Goal: Task Accomplishment & Management: Complete application form

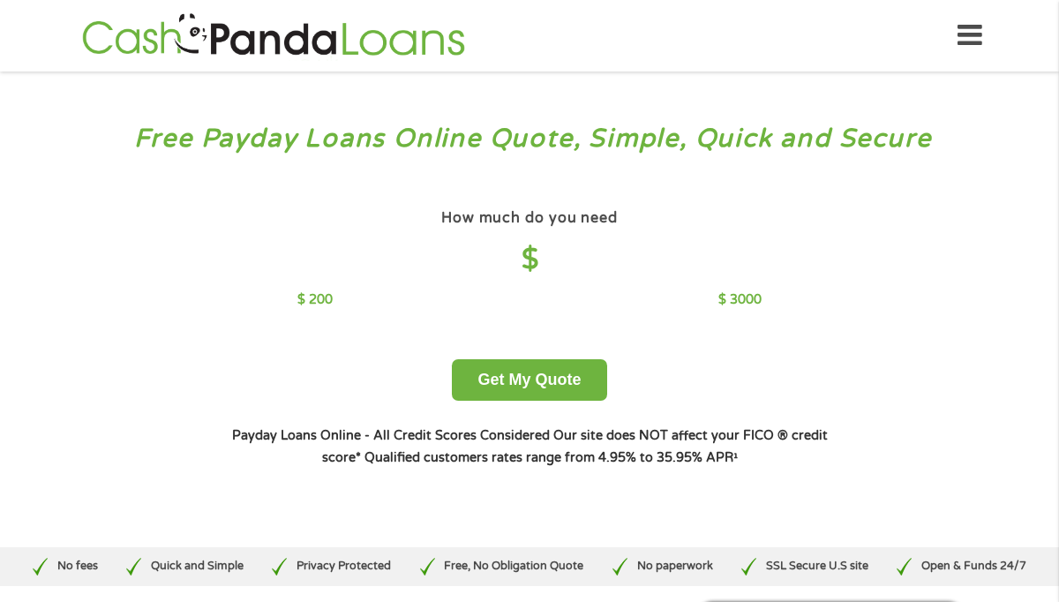
click at [532, 257] on h4 "$" at bounding box center [528, 260] width 463 height 36
click at [531, 256] on h4 "$" at bounding box center [528, 260] width 463 height 36
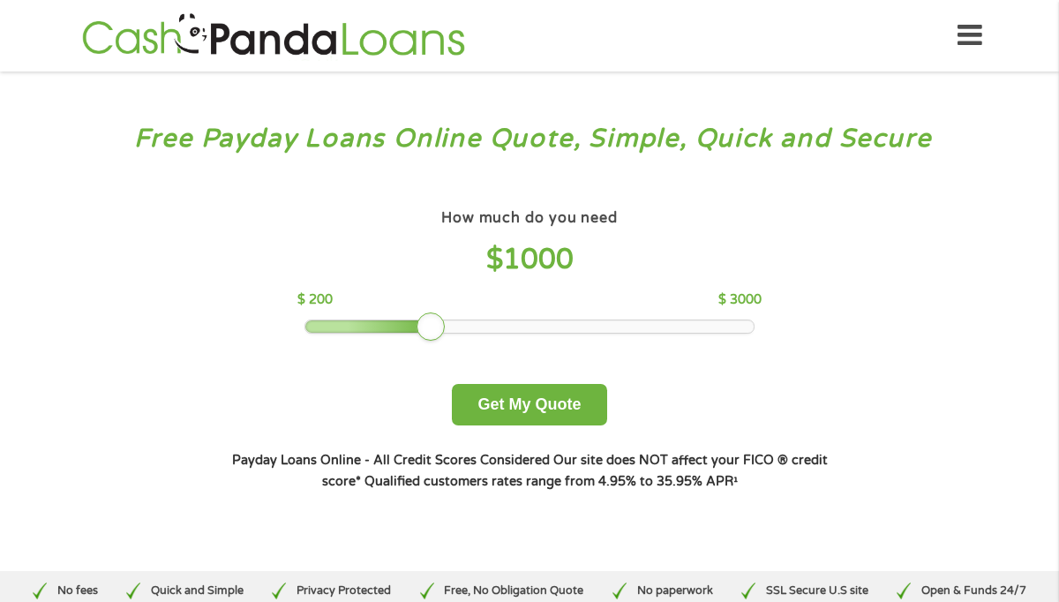
click at [550, 258] on span "1000" at bounding box center [538, 260] width 71 height 34
drag, startPoint x: 429, startPoint y: 333, endPoint x: 324, endPoint y: 324, distance: 105.4
click at [322, 326] on div at bounding box center [318, 326] width 28 height 28
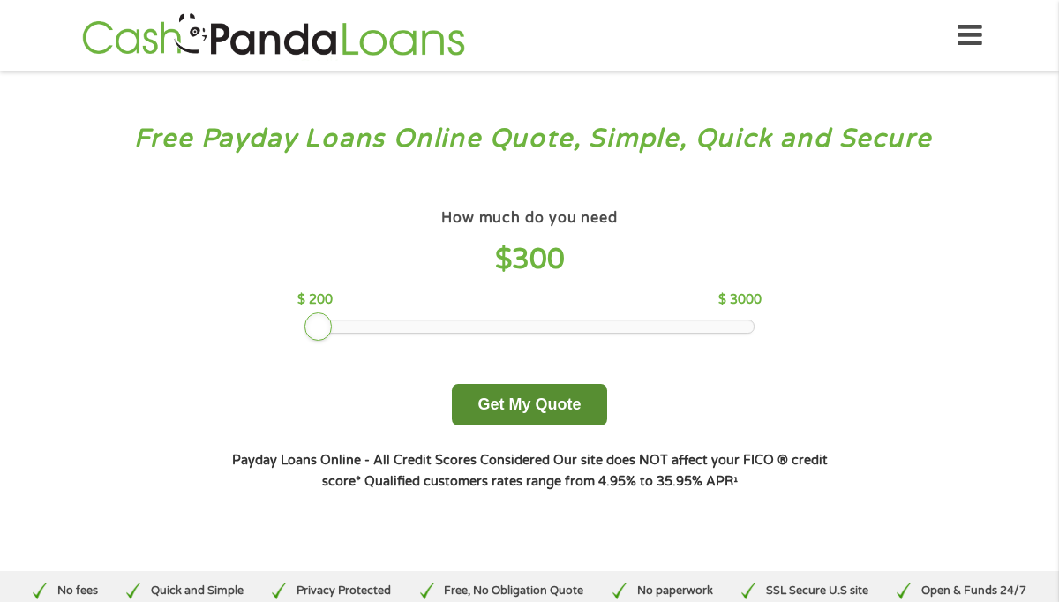
click at [511, 397] on button "Get My Quote" at bounding box center [529, 404] width 154 height 41
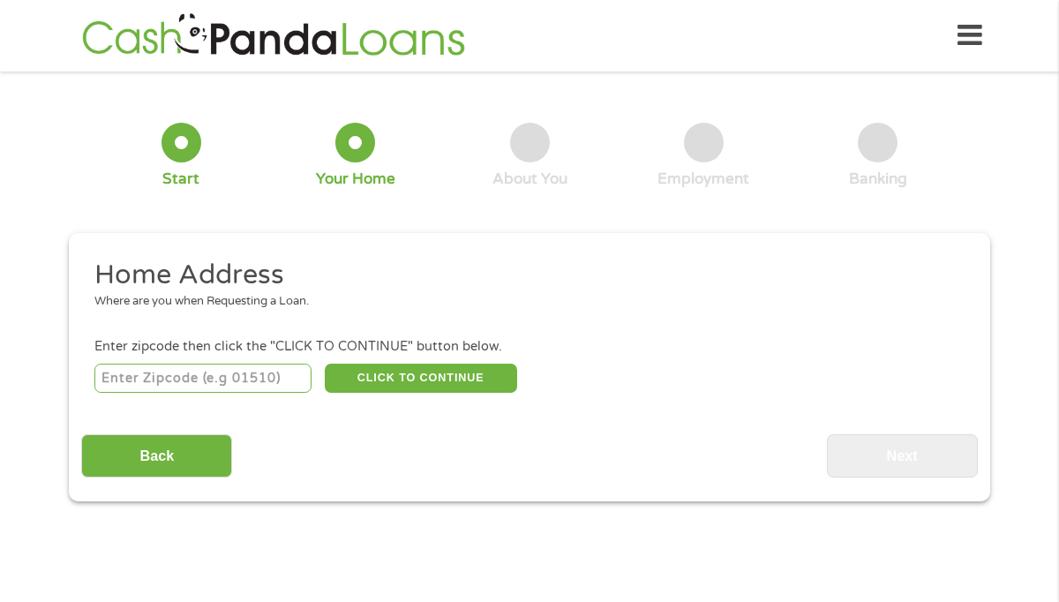
click at [208, 378] on input "number" at bounding box center [203, 379] width 218 height 30
type input "93230"
click at [361, 380] on button "CLICK TO CONTINUE" at bounding box center [421, 379] width 192 height 30
type input "93230"
type input "Hanford"
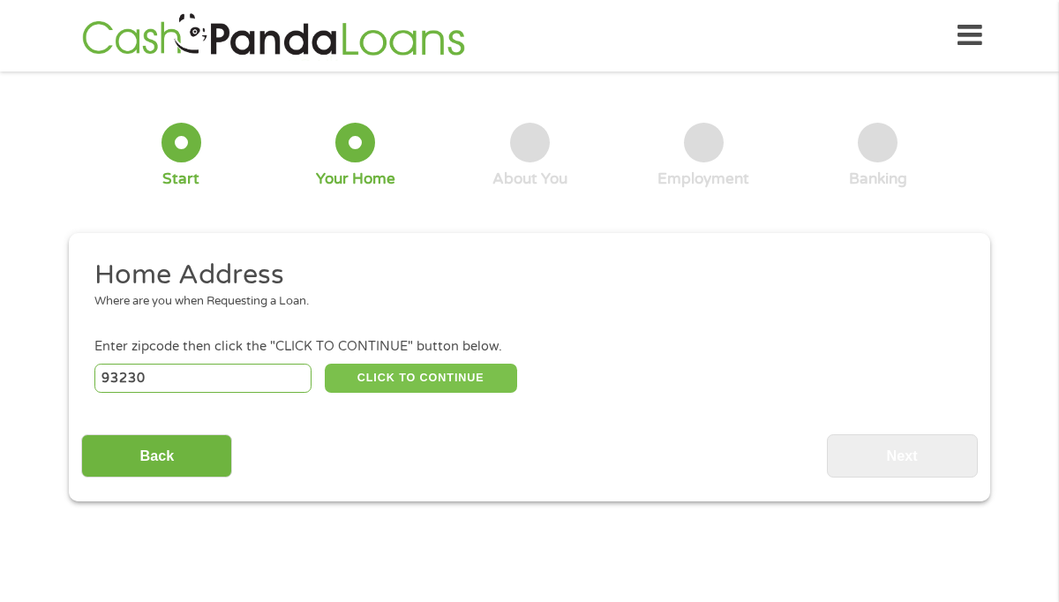
select select "California"
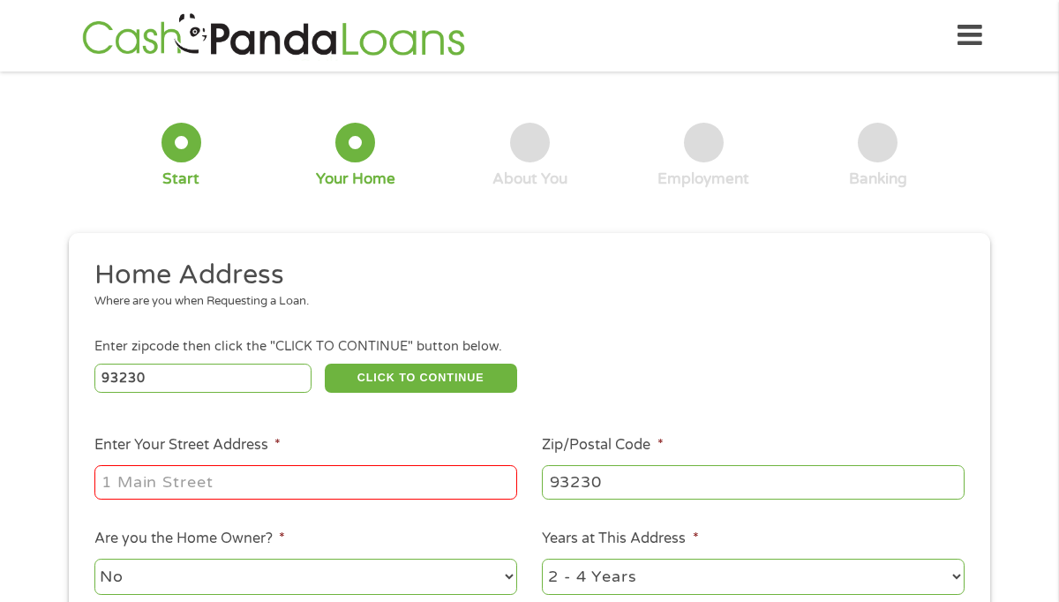
click at [245, 482] on input "Enter Your Street Address *" at bounding box center [305, 482] width 423 height 34
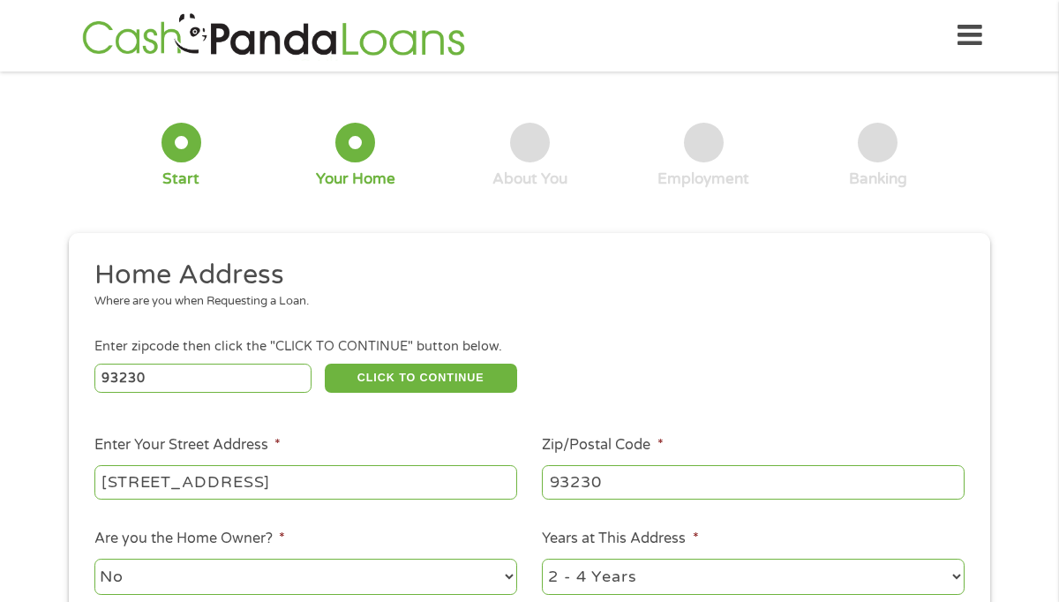
type input "1218 Kaweah St."
click at [646, 578] on select "1 Year or less 1 - 2 Years 2 - 4 Years Over 4 Years" at bounding box center [753, 577] width 423 height 36
select select "60months"
click at [542, 559] on select "1 Year or less 1 - 2 Years 2 - 4 Years Over 4 Years" at bounding box center [753, 577] width 423 height 36
click at [999, 539] on div "1 Start 2 Your Home 3 About You 4 Employment 5 Banking 6 This field is hidden w…" at bounding box center [529, 452] width 953 height 736
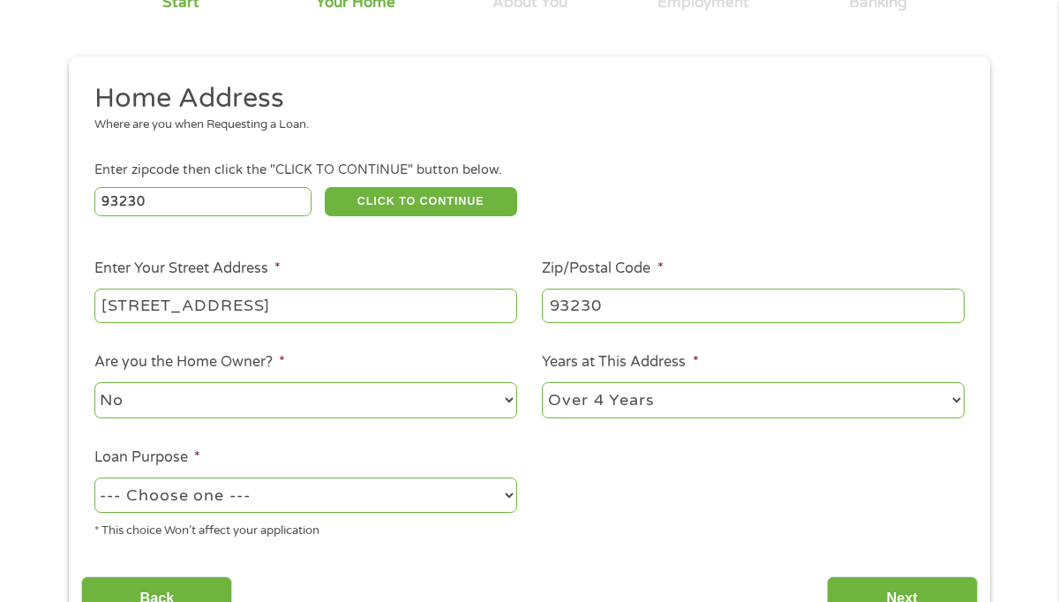
click at [998, 539] on div "1 Start 2 Your Home 3 About You 4 Employment 5 Banking 6 This field is hidden w…" at bounding box center [529, 275] width 953 height 736
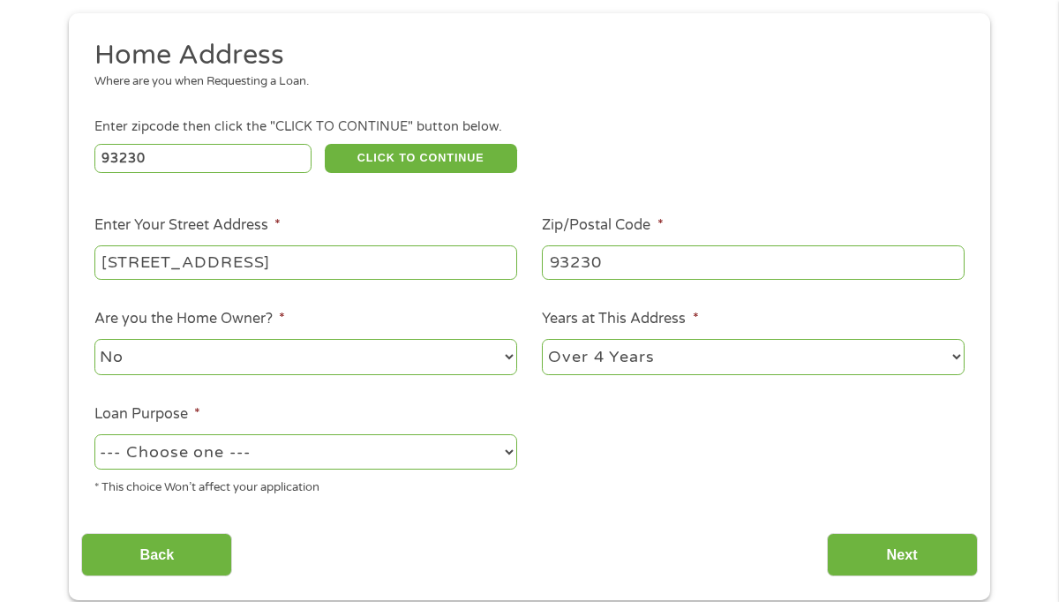
scroll to position [247, 0]
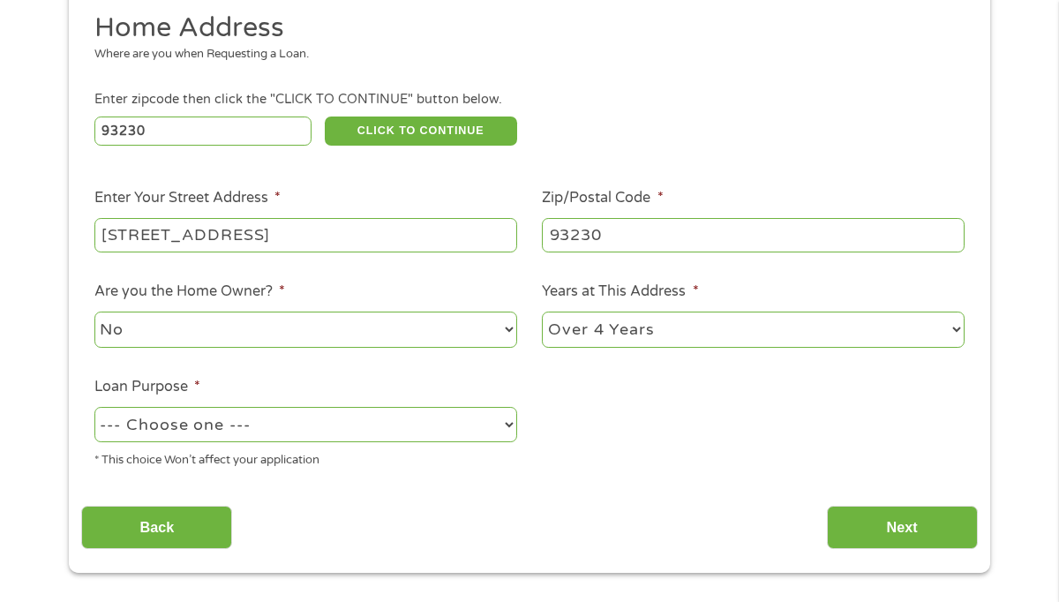
click at [485, 434] on select "--- Choose one --- Pay Bills Debt Consolidation Home Improvement Major Purchase…" at bounding box center [305, 425] width 423 height 36
select select "other"
click at [94, 408] on select "--- Choose one --- Pay Bills Debt Consolidation Home Improvement Major Purchase…" at bounding box center [305, 425] width 423 height 36
click at [860, 532] on input "Next" at bounding box center [902, 527] width 151 height 43
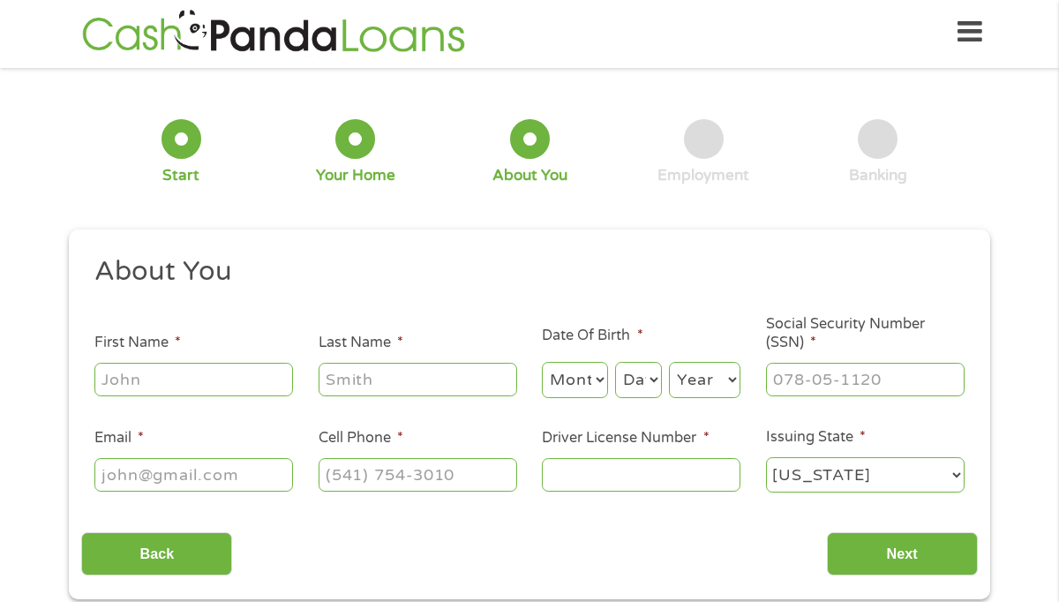
scroll to position [0, 0]
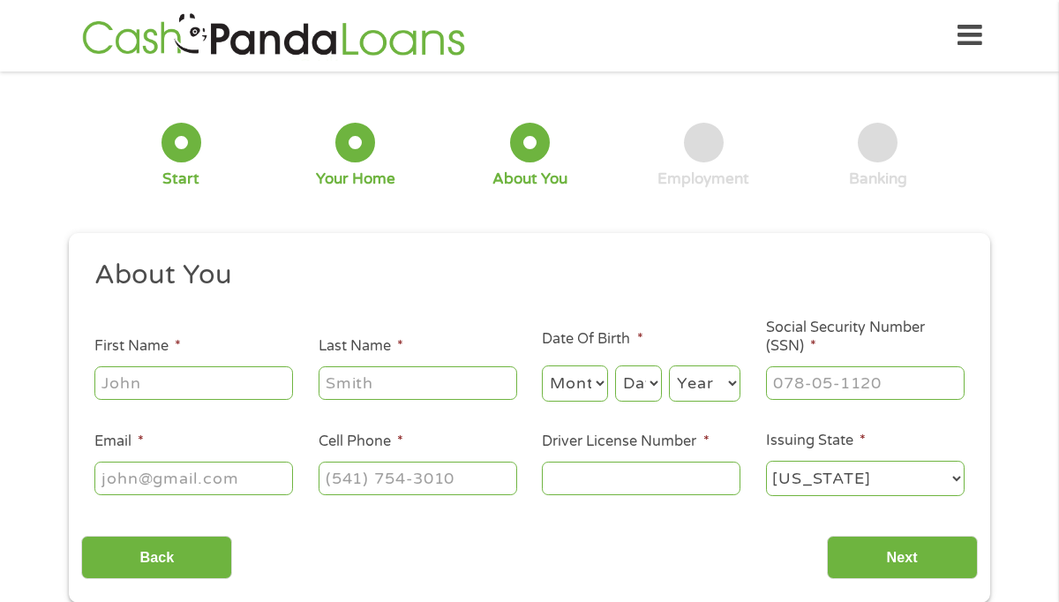
click at [145, 385] on input "First Name *" at bounding box center [193, 383] width 199 height 34
type input "Julia"
click at [371, 382] on input "Last Name *" at bounding box center [418, 383] width 199 height 34
type input "Narbaiz"
click at [568, 388] on select "Month 1 2 3 4 5 6 7 8 9 10 11 12" at bounding box center [575, 383] width 66 height 36
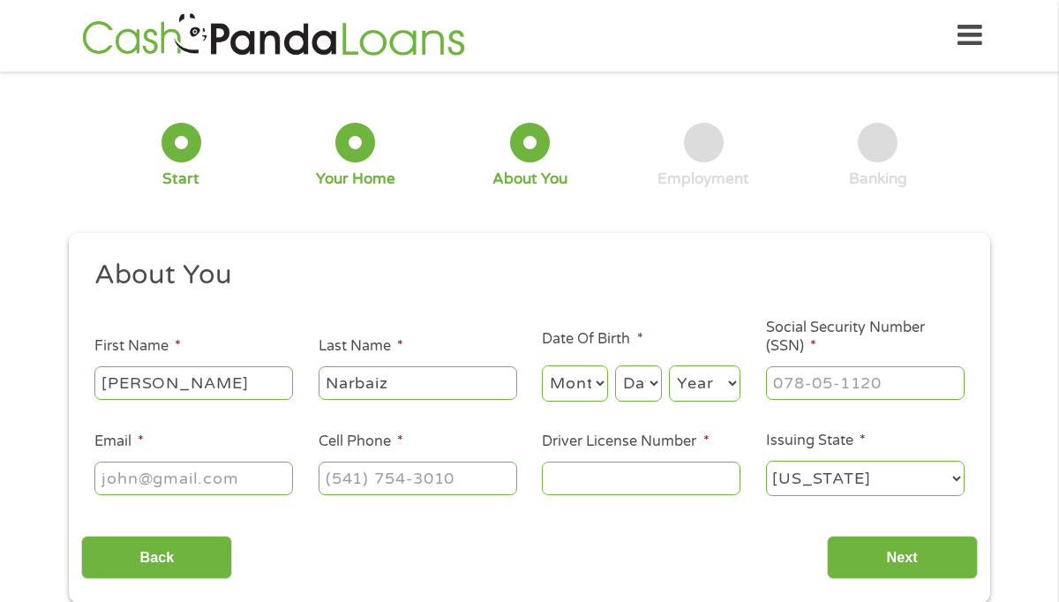
select select "3"
click at [542, 365] on select "Month 1 2 3 4 5 6 7 8 9 10 11 12" at bounding box center [575, 383] width 66 height 36
click at [642, 380] on select "Day 1 2 3 4 5 6 7 8 9 10 11 12 13 14 15 16 17 18 19 20 21 22 23 24 25 26 27 28 …" at bounding box center [638, 383] width 47 height 36
select select "24"
click at [615, 365] on select "Day 1 2 3 4 5 6 7 8 9 10 11 12 13 14 15 16 17 18 19 20 21 22 23 24 25 26 27 28 …" at bounding box center [638, 383] width 47 height 36
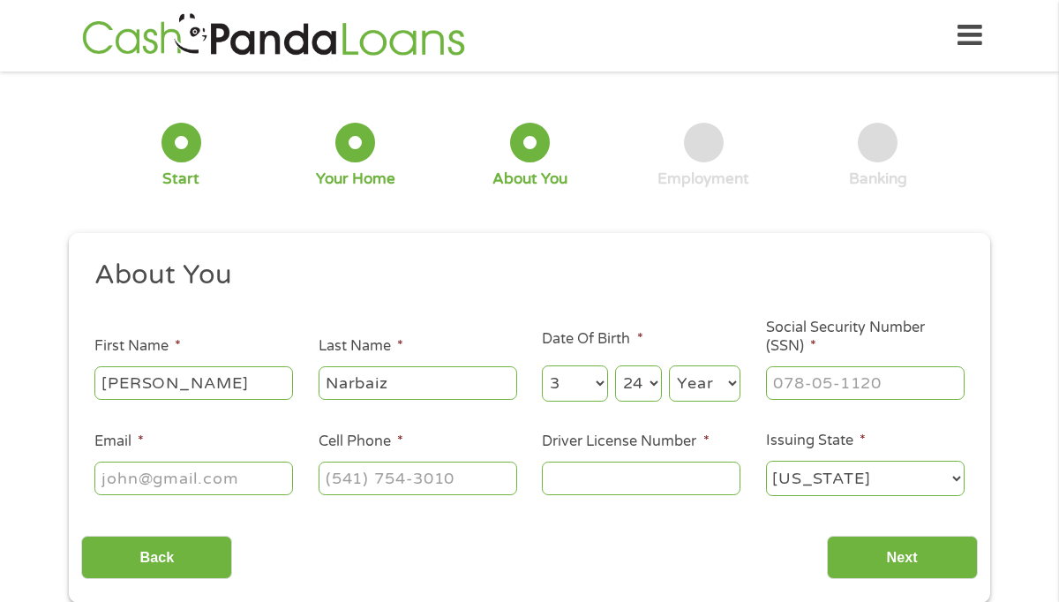
click at [694, 394] on select "Year 2007 2006 2005 2004 2003 2002 2001 2000 1999 1998 1997 1996 1995 1994 1993…" at bounding box center [704, 383] width 71 height 36
select select "1977"
click at [669, 365] on select "Year 2007 2006 2005 2004 2003 2002 2001 2000 1999 1998 1997 1996 1995 1994 1993…" at bounding box center [704, 383] width 71 height 36
click at [822, 386] on input "___-__-____" at bounding box center [865, 383] width 199 height 34
type input "570-51-0644"
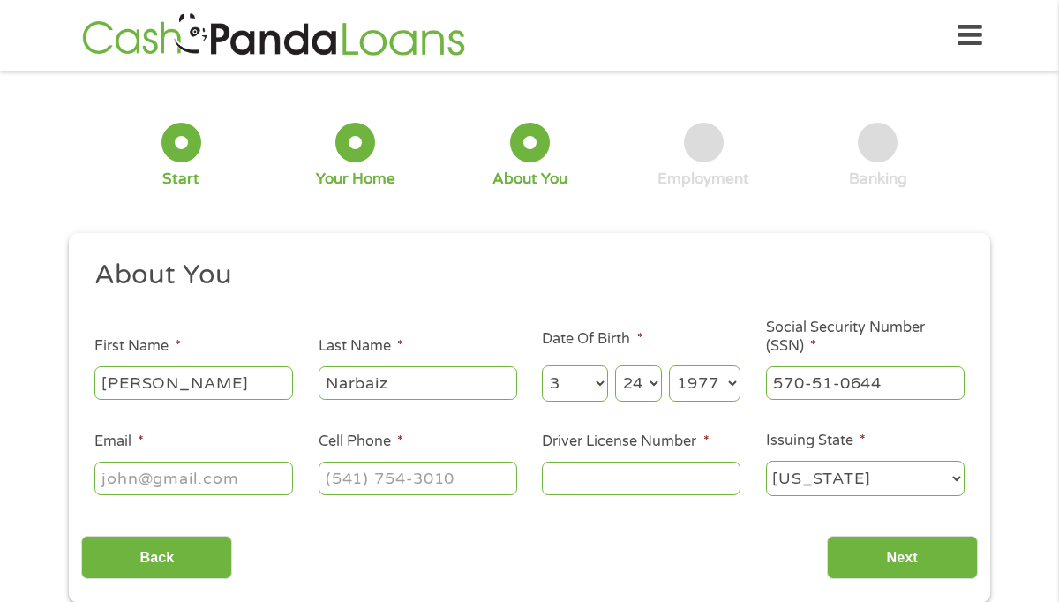
click at [196, 477] on input "Email *" at bounding box center [193, 479] width 199 height 34
type input "jnarbaiz77@gmail.com"
click at [349, 487] on input "(___) ___-____" at bounding box center [418, 479] width 199 height 34
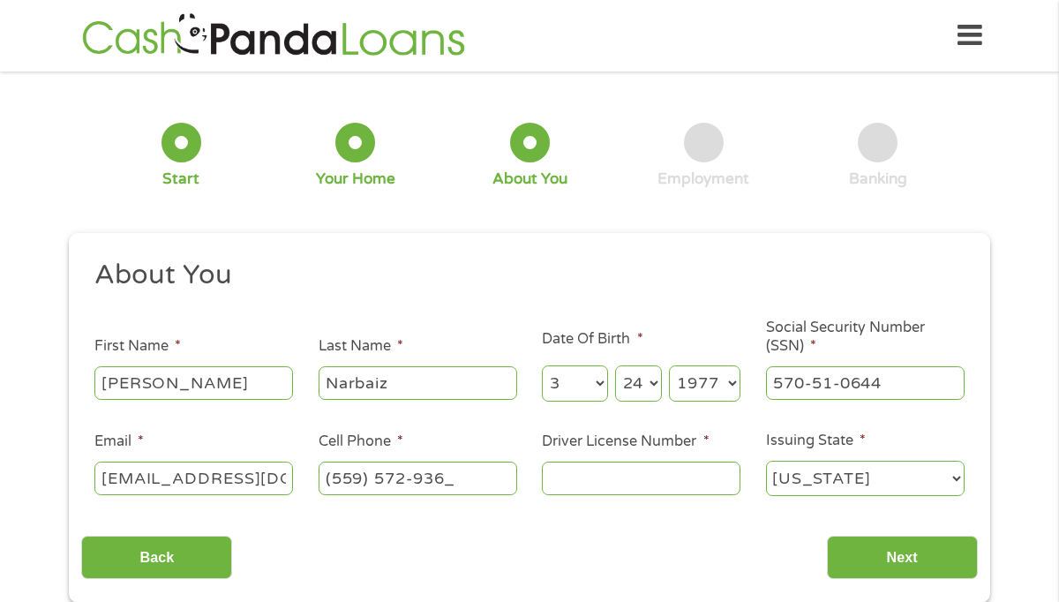
type input "(559) 572-9369"
click at [557, 494] on input "Driver License Number *" at bounding box center [641, 479] width 199 height 34
type input "b"
type input "B6092144"
click at [856, 559] on input "Next" at bounding box center [902, 557] width 151 height 43
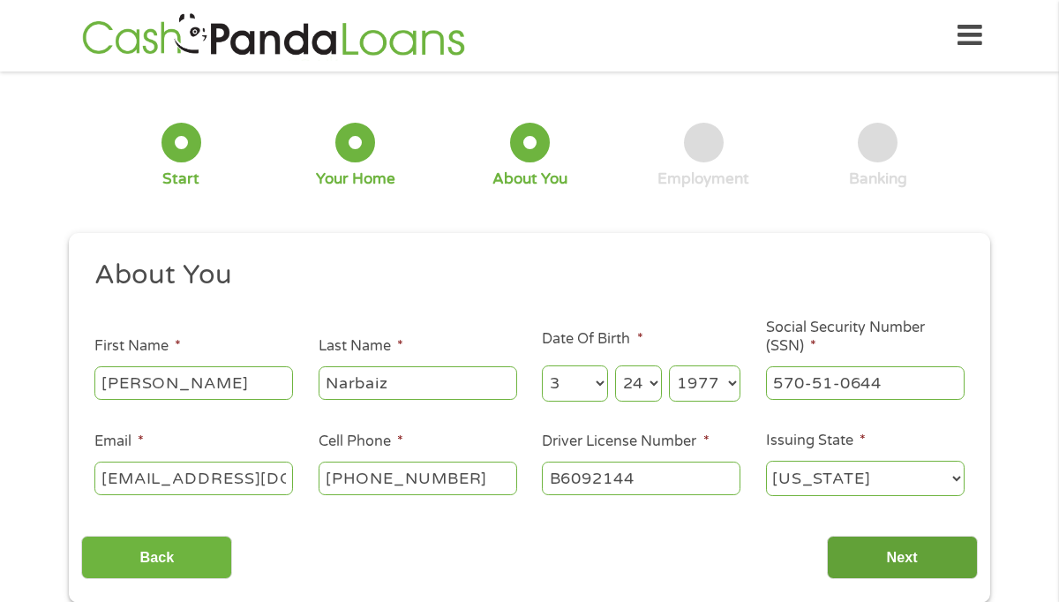
scroll to position [7, 7]
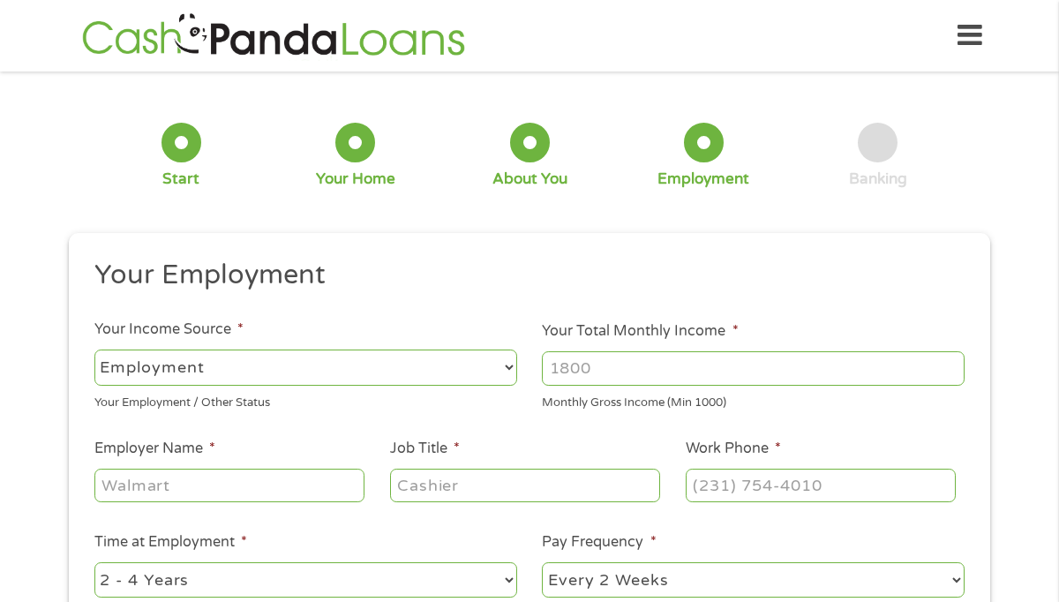
click at [388, 372] on select "--- Choose one --- Employment Self Employed Benefits" at bounding box center [305, 367] width 423 height 36
select select "selfEmployed"
click at [94, 349] on select "--- Choose one --- Employment Self Employed Benefits" at bounding box center [305, 367] width 423 height 36
click at [568, 367] on input "Your Total Monthly Income *" at bounding box center [753, 368] width 423 height 34
type input "1800"
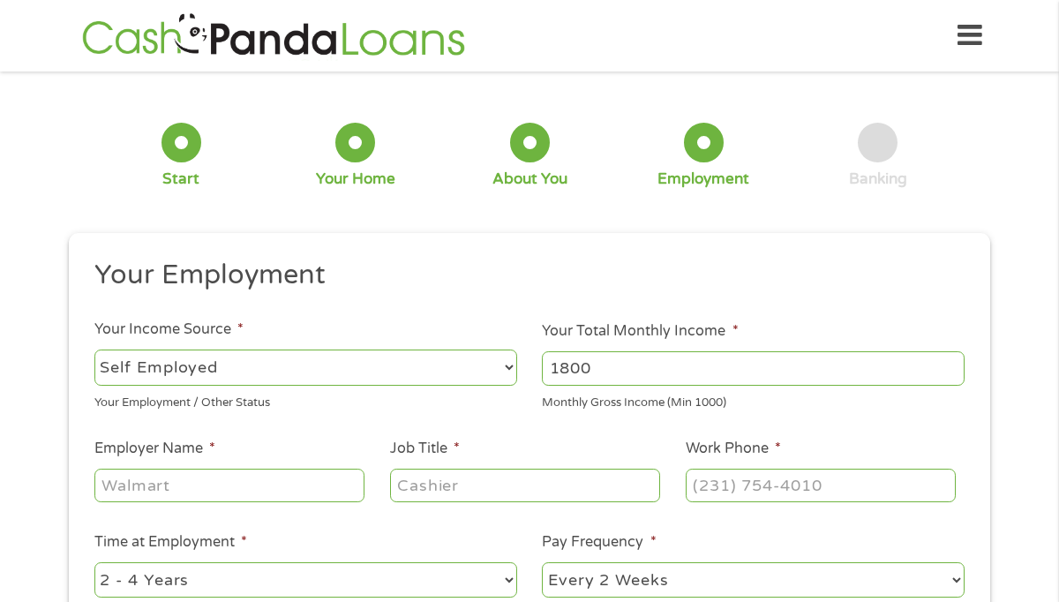
click at [282, 484] on input "Employer Name *" at bounding box center [229, 486] width 270 height 34
type input "Julia"
click at [431, 499] on input "Job Title *" at bounding box center [525, 486] width 270 height 34
type input "Care Provider"
click at [712, 497] on input "(___) ___-____" at bounding box center [821, 486] width 270 height 34
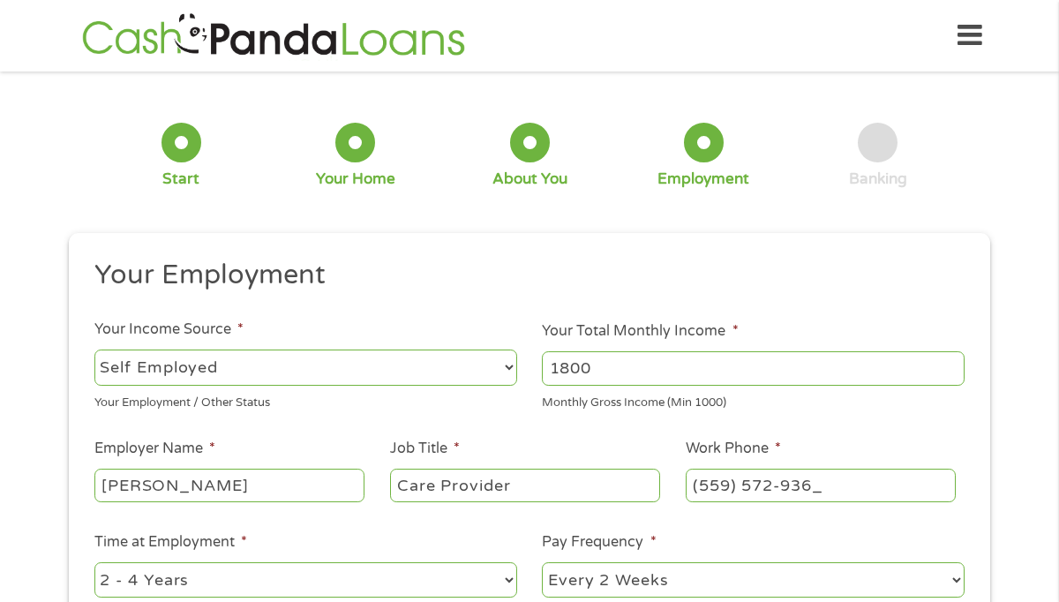
type input "(559) 572-9369"
click at [503, 583] on select "--- Choose one --- 1 Year or less 1 - 2 Years 2 - 4 Years Over 4 Years" at bounding box center [305, 580] width 423 height 36
select select "60months"
click at [94, 562] on select "--- Choose one --- 1 Year or less 1 - 2 Years 2 - 4 Years Over 4 Years" at bounding box center [305, 580] width 423 height 36
click at [954, 580] on select "--- Choose one --- Every 2 Weeks Every Week Monthly Semi-Monthly" at bounding box center [753, 580] width 423 height 36
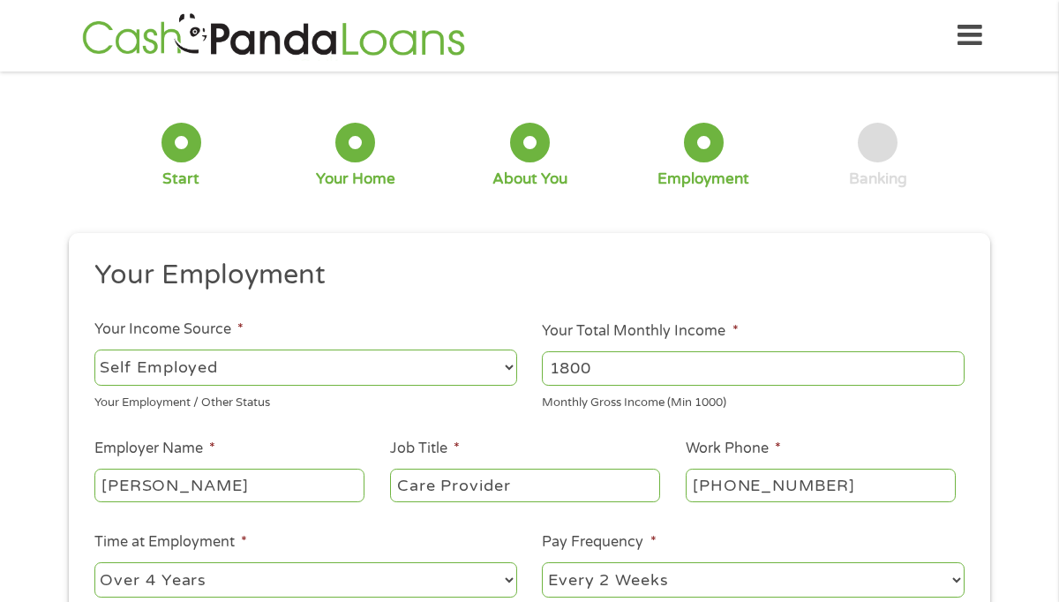
click at [1039, 569] on div "1 Start 2 Your Home 3 About You 4 Employment 5 Banking 6 This field is hidden w…" at bounding box center [529, 441] width 1059 height 715
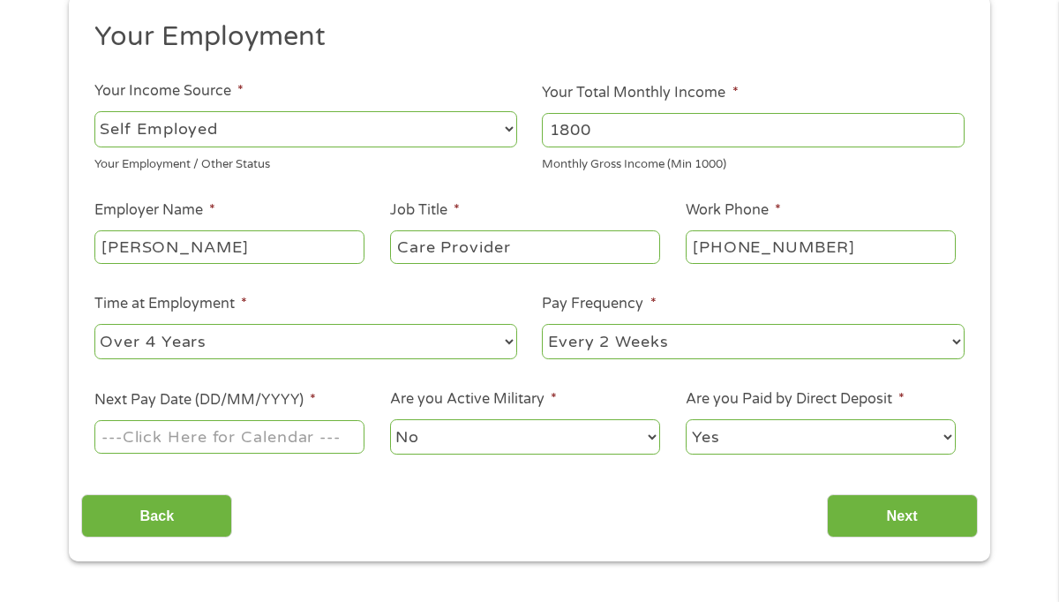
scroll to position [247, 0]
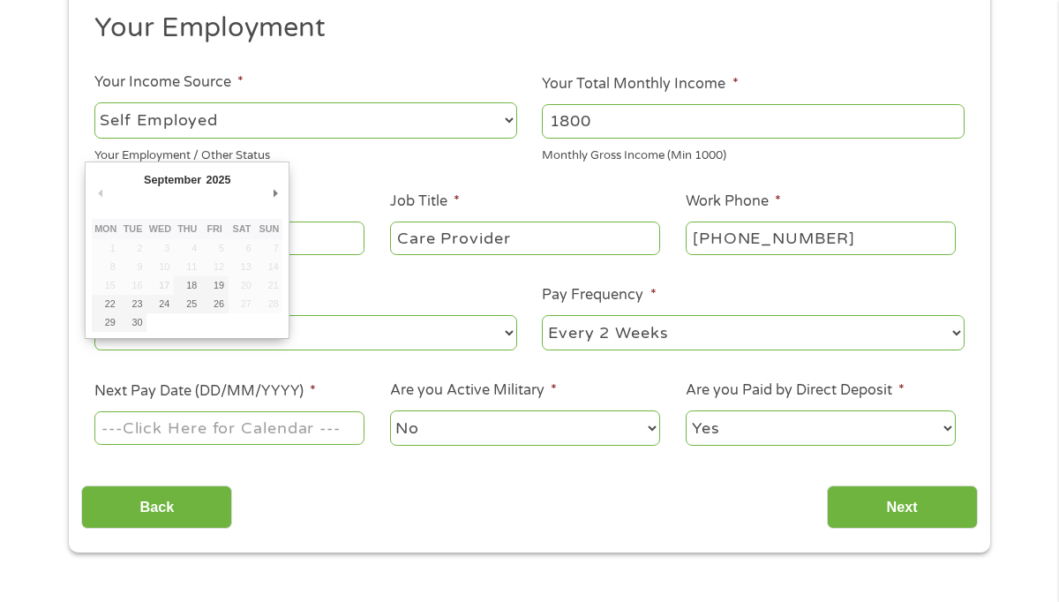
click at [316, 438] on input "Next Pay Date (DD/MM/YYYY) *" at bounding box center [229, 428] width 270 height 34
type input "30/09/2025"
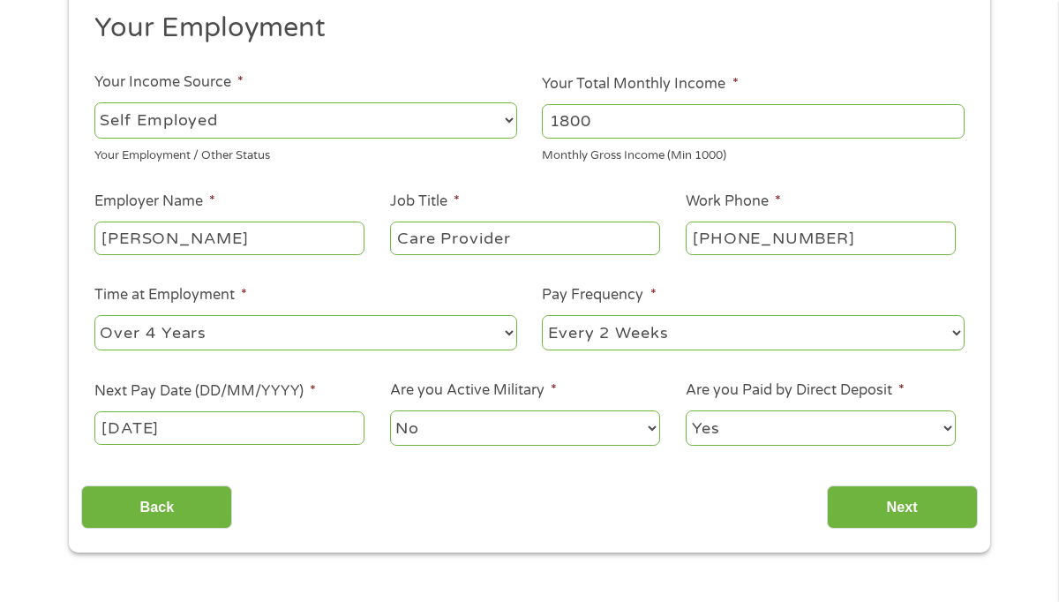
click at [770, 432] on select "Yes No" at bounding box center [821, 428] width 270 height 36
select select "0"
click at [686, 410] on select "Yes No" at bounding box center [821, 428] width 270 height 36
click at [867, 509] on input "Next" at bounding box center [902, 506] width 151 height 43
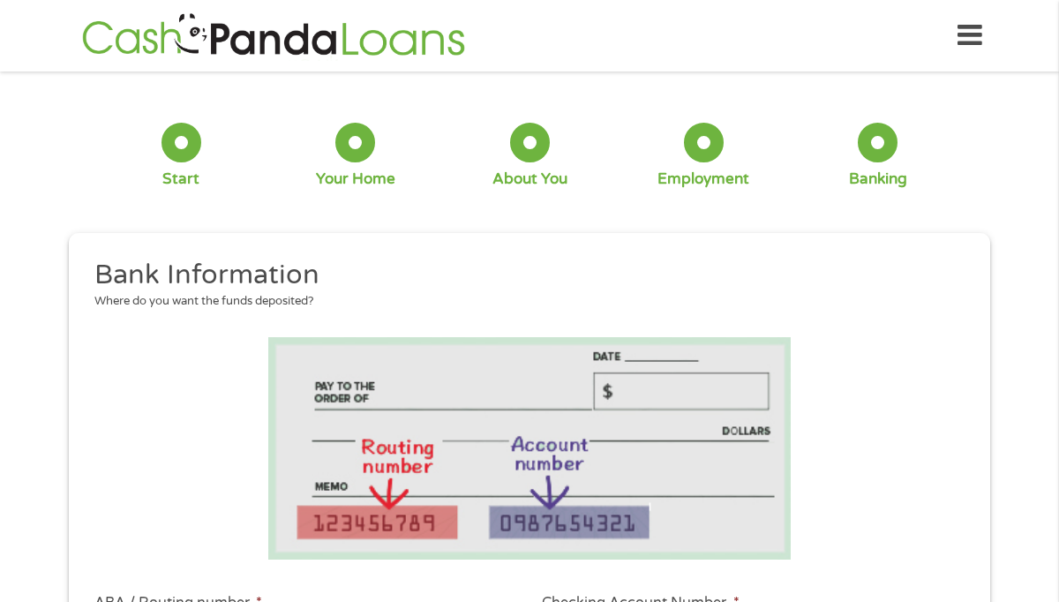
scroll to position [42, 7]
drag, startPoint x: 878, startPoint y: 480, endPoint x: 898, endPoint y: 480, distance: 20.3
click at [884, 480] on li at bounding box center [529, 448] width 896 height 223
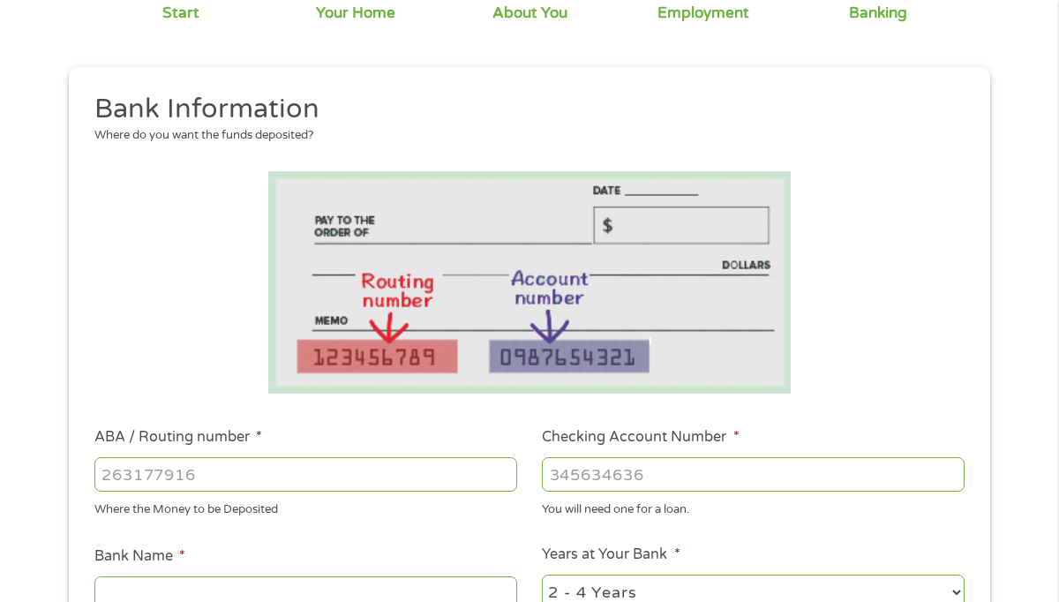
scroll to position [176, 0]
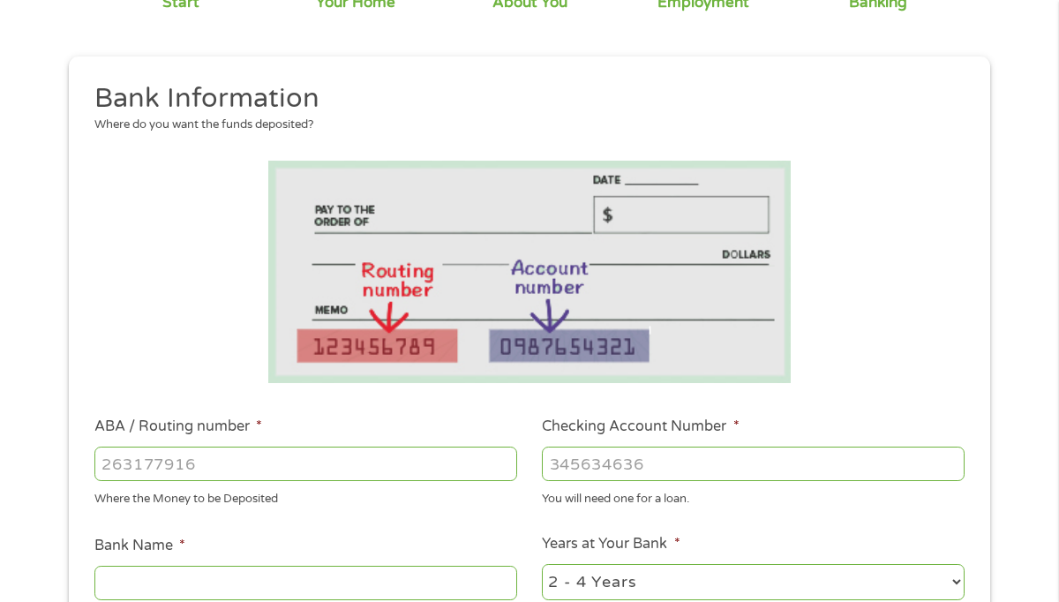
click at [263, 459] on input "ABA / Routing number *" at bounding box center [305, 464] width 423 height 34
type input "103100195"
type input "CENTRAL NATIONAL BANK TRUST"
type input "103100195"
click at [561, 464] on input "Checking Account Number *" at bounding box center [753, 464] width 423 height 34
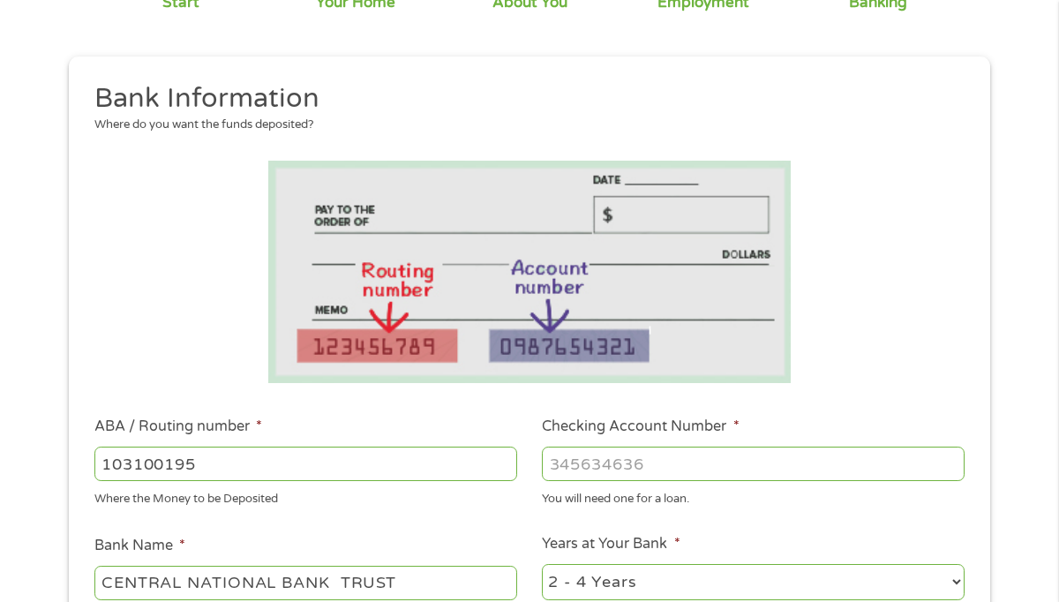
type input "689135802437"
click at [1023, 556] on div "1 Start 2 Your Home 3 About You 4 Employment 5 Banking 6 This field is hidden w…" at bounding box center [529, 479] width 1059 height 1145
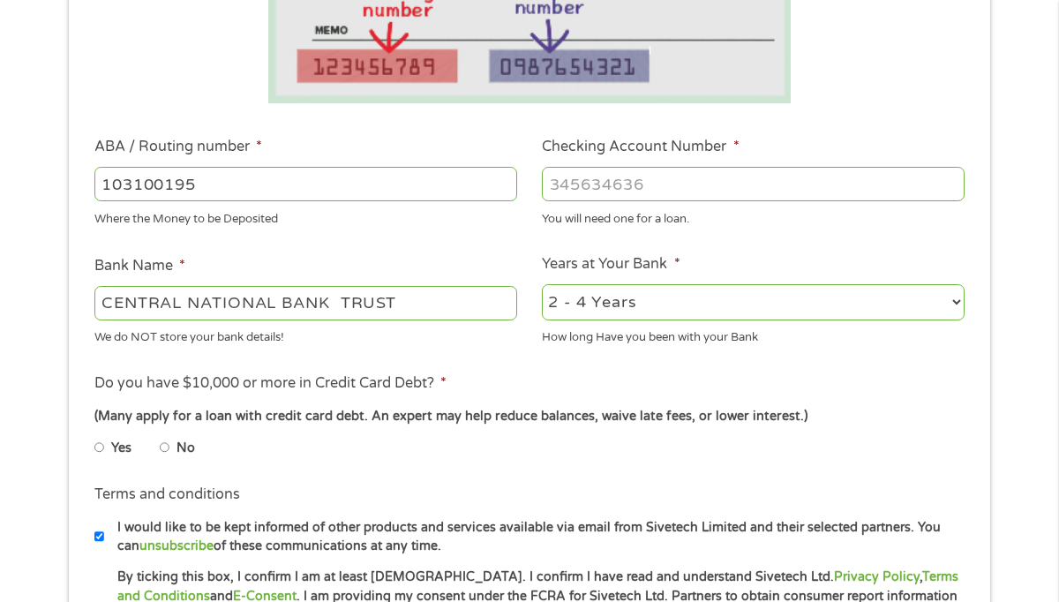
scroll to position [459, 0]
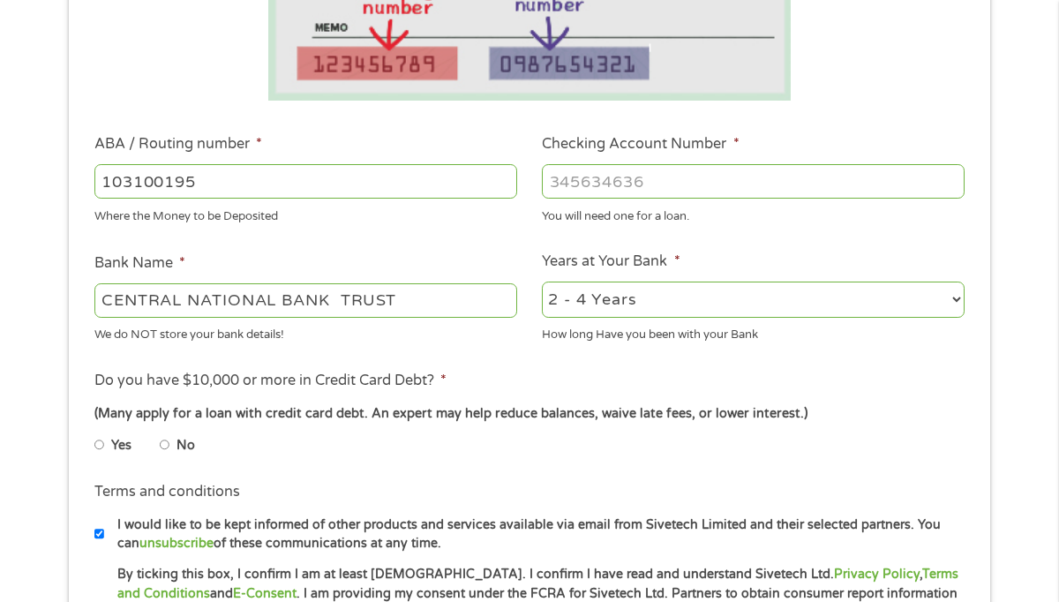
click at [161, 447] on input "No" at bounding box center [165, 445] width 11 height 28
radio input "true"
click at [1014, 544] on div "1 Start 2 Your Home 3 About You 4 Employment 5 Banking 6 This field is hidden w…" at bounding box center [529, 197] width 1059 height 1145
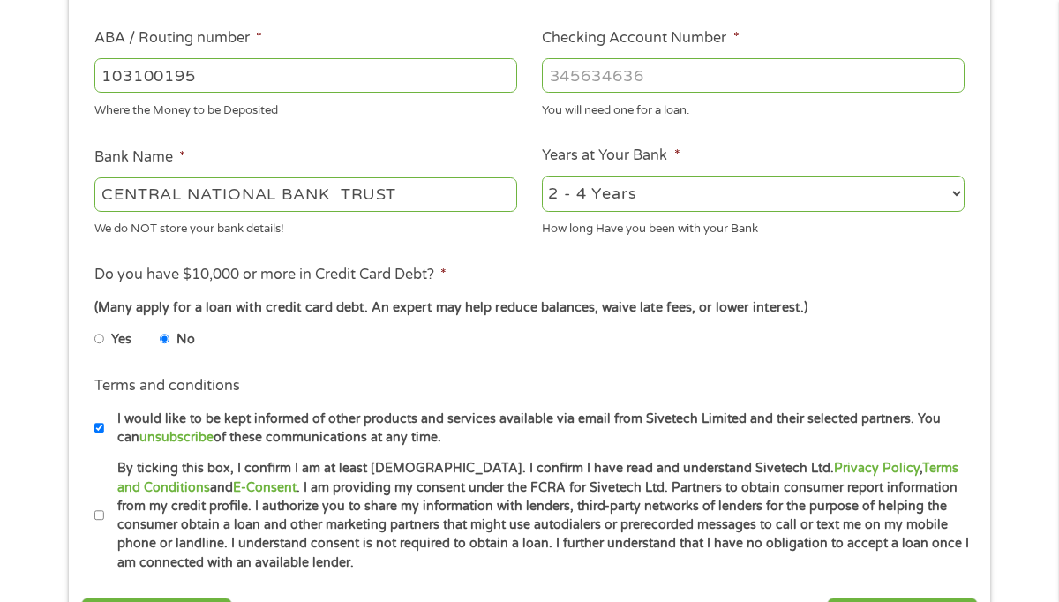
scroll to position [600, 0]
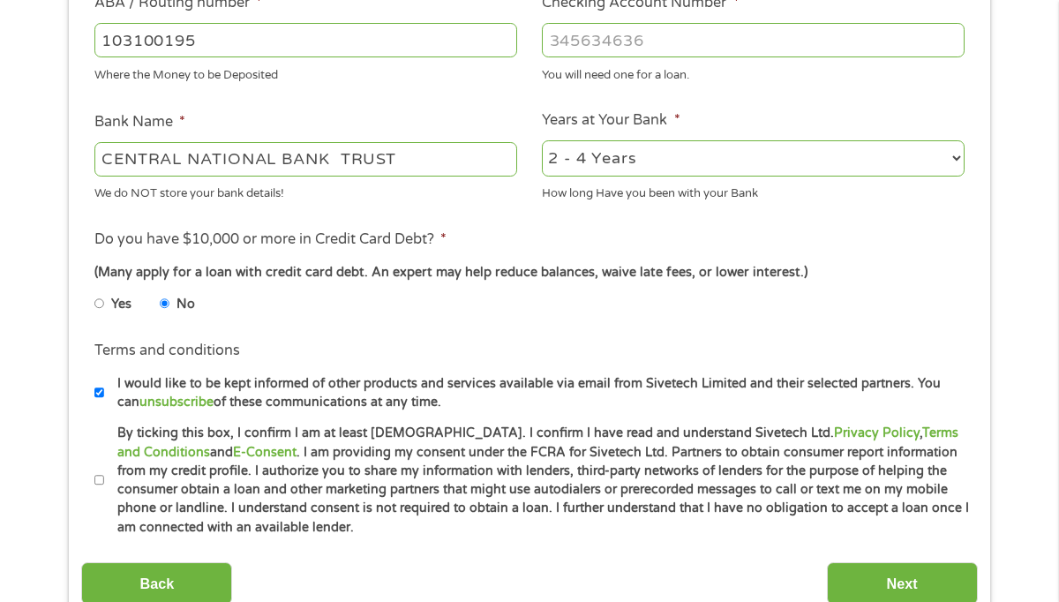
click at [99, 477] on input "By ticking this box, I confirm I am at least 18 years old. I confirm I have rea…" at bounding box center [99, 480] width 11 height 28
checkbox input "true"
click at [925, 587] on input "Next" at bounding box center [902, 583] width 151 height 43
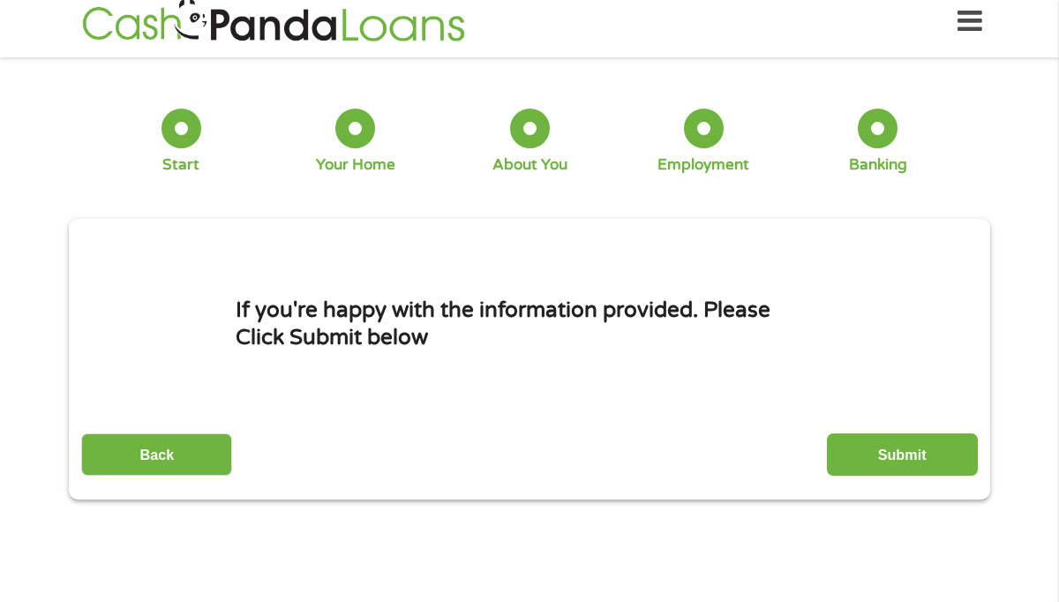
scroll to position [0, 0]
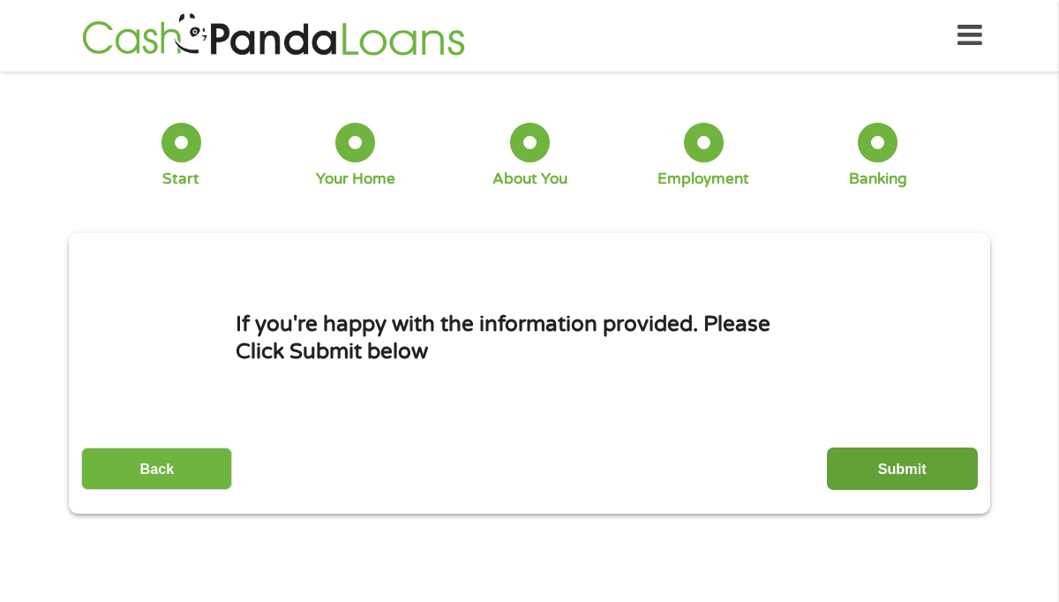
click at [892, 468] on input "Submit" at bounding box center [902, 468] width 151 height 43
